Goal: Task Accomplishment & Management: Manage account settings

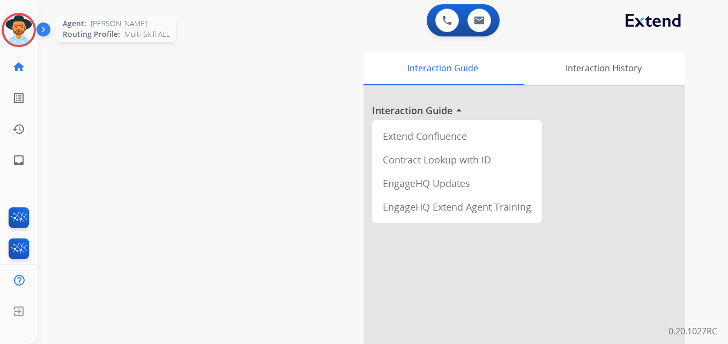
click at [19, 26] on img at bounding box center [19, 30] width 30 height 30
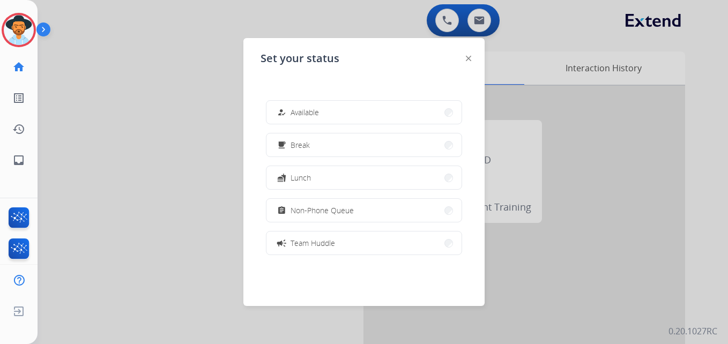
scroll to position [169, 0]
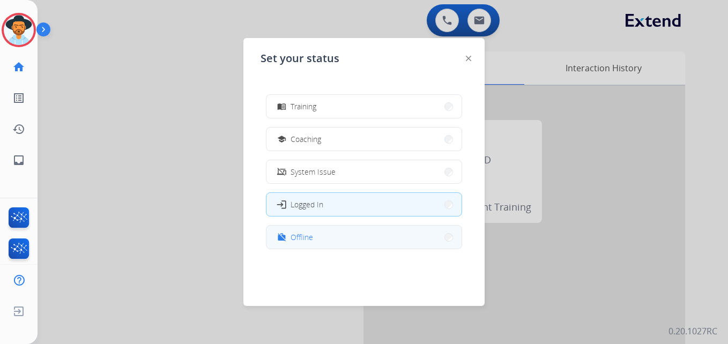
click at [298, 235] on span "Offline" at bounding box center [301, 236] width 23 height 11
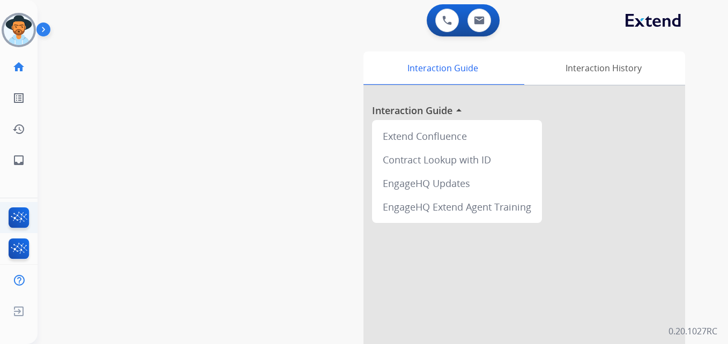
click at [17, 206] on ul "FocalPoints" at bounding box center [19, 217] width 38 height 31
click at [16, 213] on img at bounding box center [18, 219] width 25 height 25
click at [18, 218] on img at bounding box center [18, 219] width 25 height 25
